Goal: Task Accomplishment & Management: Complete application form

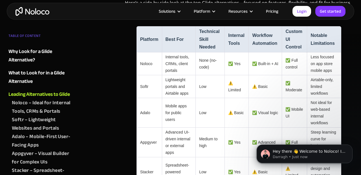
scroll to position [1063, 0]
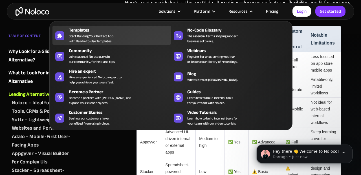
click at [80, 34] on span "Start Building Your Perfect App with Ready-to-Use Templates" at bounding box center [91, 39] width 45 height 10
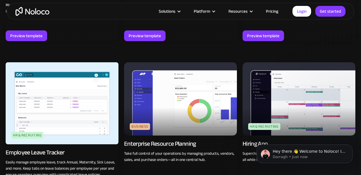
scroll to position [655, 0]
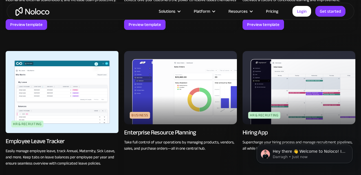
click at [289, 99] on img at bounding box center [299, 87] width 113 height 73
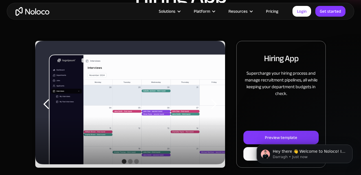
click at [263, 136] on body "Hey there 👋 Welcome to Noloco! If you have any questions, just reply to this me…" at bounding box center [305, 152] width 108 height 35
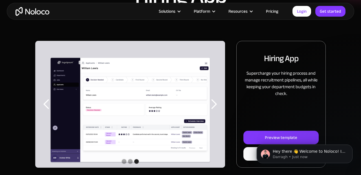
click at [269, 139] on body "Hey there 👋 Welcome to Noloco! If you have any questions, just reply to this me…" at bounding box center [305, 152] width 108 height 35
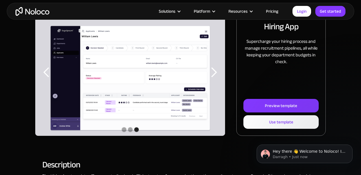
scroll to position [88, 0]
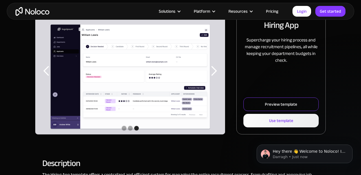
click at [284, 102] on div "Preview template" at bounding box center [281, 104] width 32 height 7
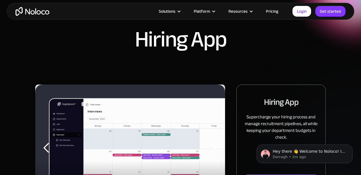
scroll to position [6, 0]
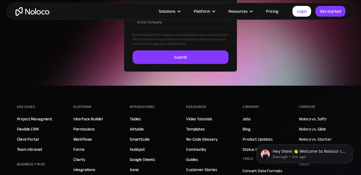
scroll to position [1914, 0]
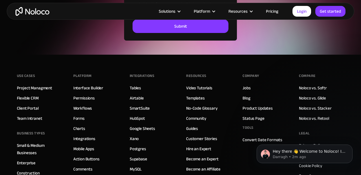
click at [276, 14] on link "Pricing" at bounding box center [272, 11] width 27 height 7
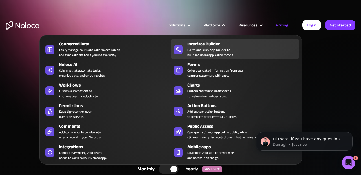
click at [191, 48] on div "Point-and-click app builder to build a custom app without code." at bounding box center [210, 52] width 47 height 10
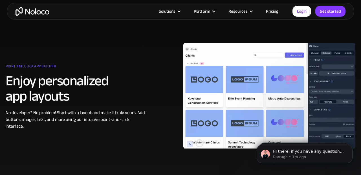
scroll to position [298, 0]
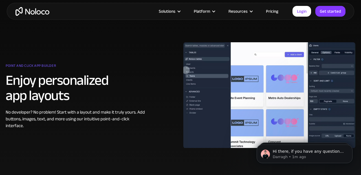
click at [209, 77] on div at bounding box center [269, 95] width 172 height 141
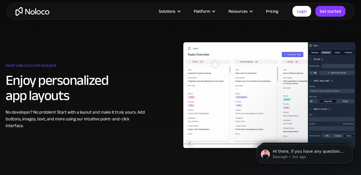
click at [150, 135] on div "Point and click app builder Enjoy personalized app layouts No developer? No pro…" at bounding box center [181, 96] width 356 height 164
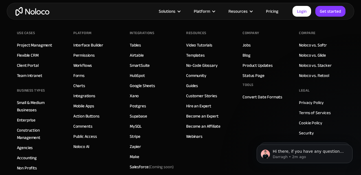
scroll to position [1971, 0]
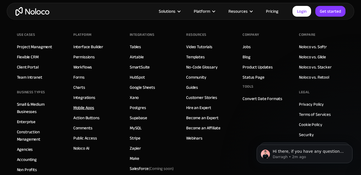
click at [84, 108] on link "Mobile Apps" at bounding box center [83, 107] width 21 height 7
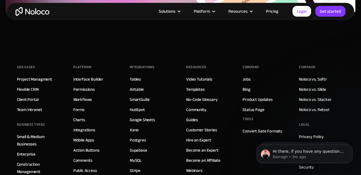
scroll to position [1993, 0]
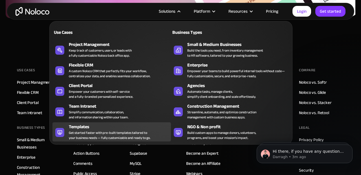
click at [88, 132] on div "Get started faster with pre-built templates tailored to your business needs — f…" at bounding box center [110, 135] width 82 height 10
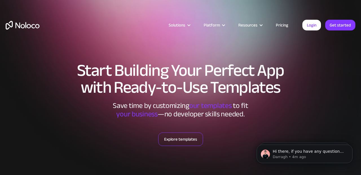
click at [180, 139] on link "Explore templates" at bounding box center [180, 140] width 45 height 14
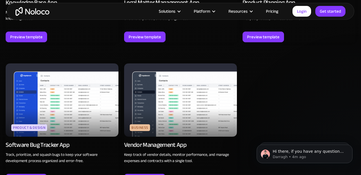
scroll to position [1544, 0]
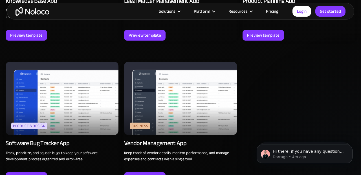
click at [180, 139] on div "Vendor Management App" at bounding box center [155, 143] width 62 height 8
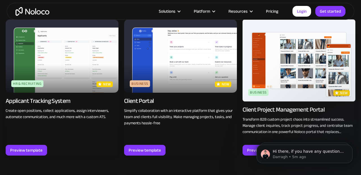
scroll to position [375, 0]
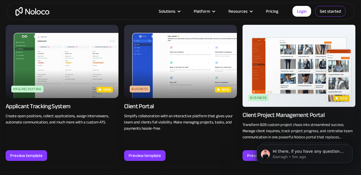
click at [0, 0] on link "Get started" at bounding box center [0, 0] width 0 height 0
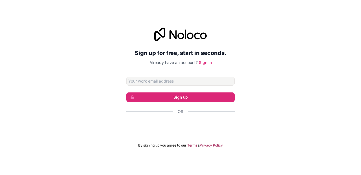
click at [167, 80] on input "Email address" at bounding box center [180, 81] width 108 height 9
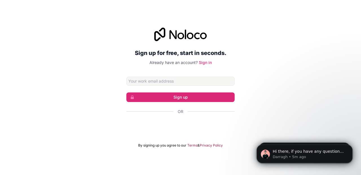
type input "ditza_spidernet@yahoo.com"
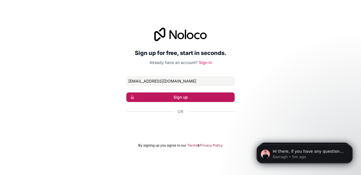
click at [173, 100] on button "Sign up" at bounding box center [180, 98] width 108 height 10
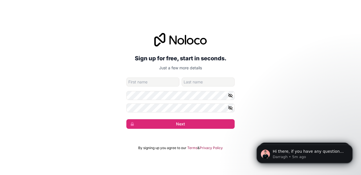
click at [157, 81] on input "given-name" at bounding box center [152, 82] width 53 height 9
type input "vali"
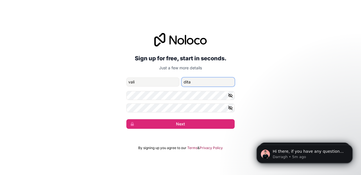
type input "dita"
click at [233, 97] on button "button" at bounding box center [231, 95] width 7 height 9
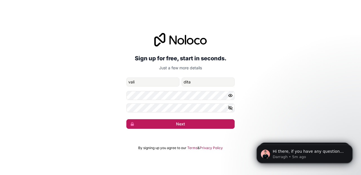
click at [172, 125] on button "Next" at bounding box center [180, 124] width 108 height 10
click at [160, 125] on button "Next" at bounding box center [180, 124] width 108 height 10
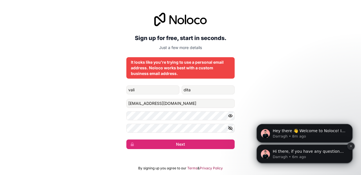
click at [351, 147] on icon "Dismiss notification" at bounding box center [351, 146] width 2 height 2
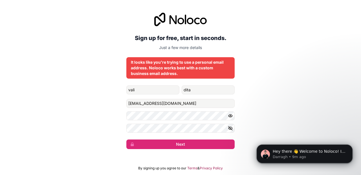
click at [351, 147] on icon "Dismiss notification" at bounding box center [351, 147] width 2 height 2
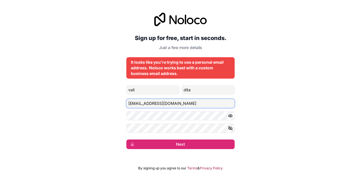
click at [182, 103] on input "ditza_spidernet@yahoo.com" at bounding box center [180, 103] width 108 height 9
type input "d"
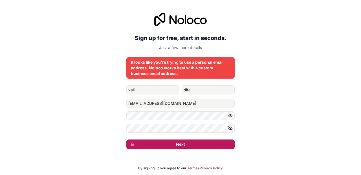
click at [156, 143] on button "Next" at bounding box center [180, 145] width 108 height 10
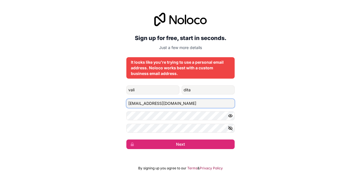
click at [174, 104] on input "olddevilis@gmail.com" at bounding box center [180, 103] width 108 height 9
type input "o"
type input "ditza_spidernet@yahoo.com"
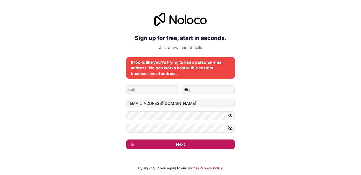
click at [165, 149] on button "Next" at bounding box center [180, 145] width 108 height 10
click at [165, 149] on button "submit" at bounding box center [180, 145] width 108 height 10
click at [165, 149] on button "Next" at bounding box center [180, 145] width 108 height 10
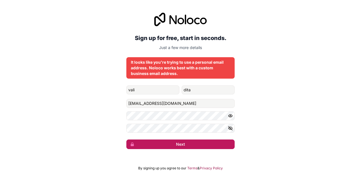
click at [165, 149] on button "Next" at bounding box center [180, 145] width 108 height 10
click at [165, 149] on button "submit" at bounding box center [180, 145] width 108 height 10
click at [165, 149] on button "Next" at bounding box center [180, 145] width 108 height 10
click at [165, 149] on div "Sign up for free, start in seconds. Just a few more details It looks like you'r…" at bounding box center [180, 81] width 361 height 152
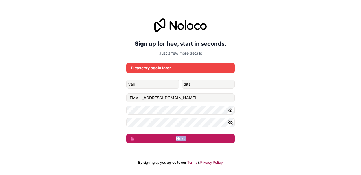
click at [165, 149] on div "Sign up for free, start in seconds. Just a few more details Please try again la…" at bounding box center [180, 80] width 361 height 141
click at [173, 138] on button "Next" at bounding box center [180, 139] width 108 height 10
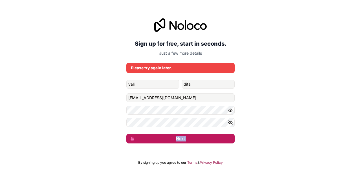
click at [173, 138] on button "Next" at bounding box center [180, 139] width 108 height 10
click at [173, 138] on button "submit" at bounding box center [180, 139] width 108 height 10
click at [173, 138] on button "Next" at bounding box center [180, 139] width 108 height 10
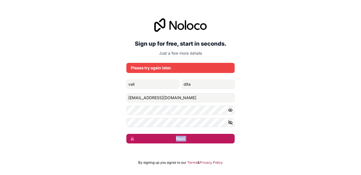
click at [173, 138] on button "Next" at bounding box center [180, 139] width 108 height 10
click at [173, 138] on button "submit" at bounding box center [180, 139] width 108 height 10
click at [173, 138] on button "Next" at bounding box center [180, 139] width 108 height 10
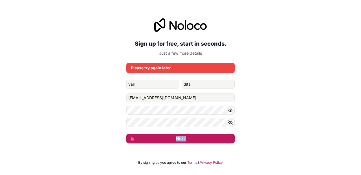
click at [173, 138] on button "Next" at bounding box center [180, 139] width 108 height 10
click at [173, 138] on button "submit" at bounding box center [180, 139] width 108 height 10
click at [173, 138] on button "Next" at bounding box center [180, 139] width 108 height 10
